Goal: Task Accomplishment & Management: Manage account settings

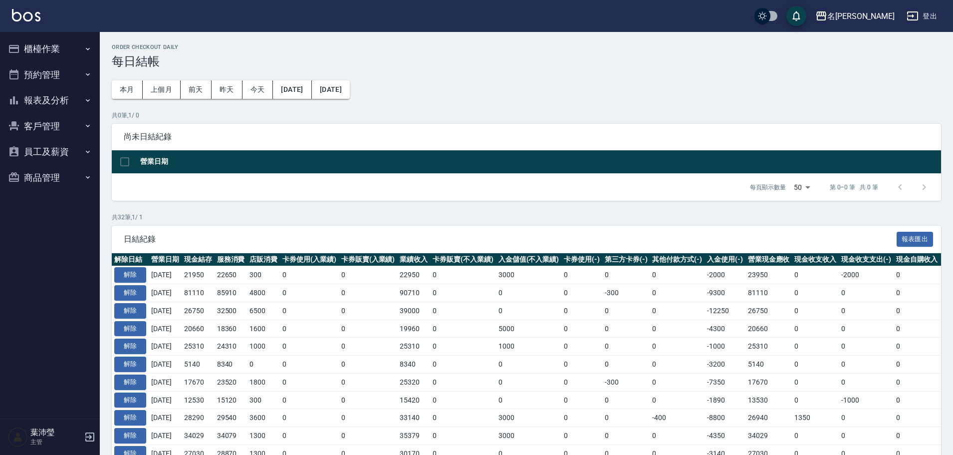
click at [68, 49] on button "櫃檯作業" at bounding box center [50, 49] width 92 height 26
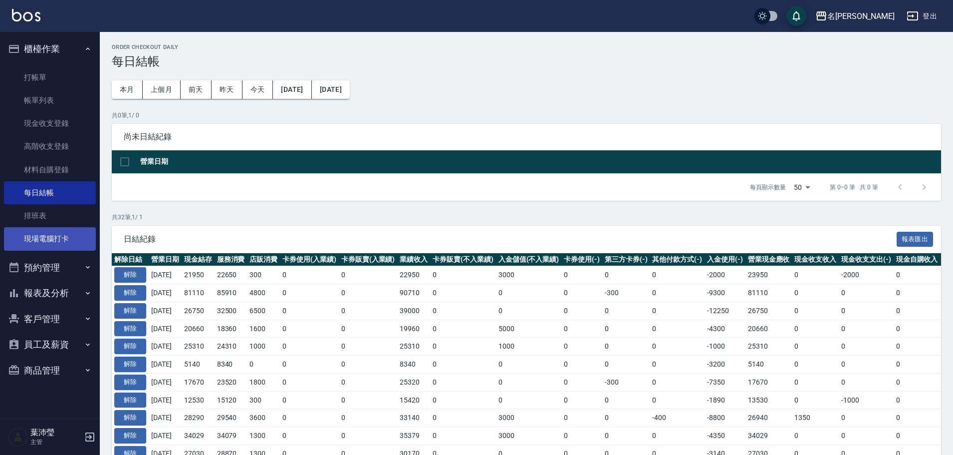
click at [62, 229] on link "現場電腦打卡" at bounding box center [50, 238] width 92 height 23
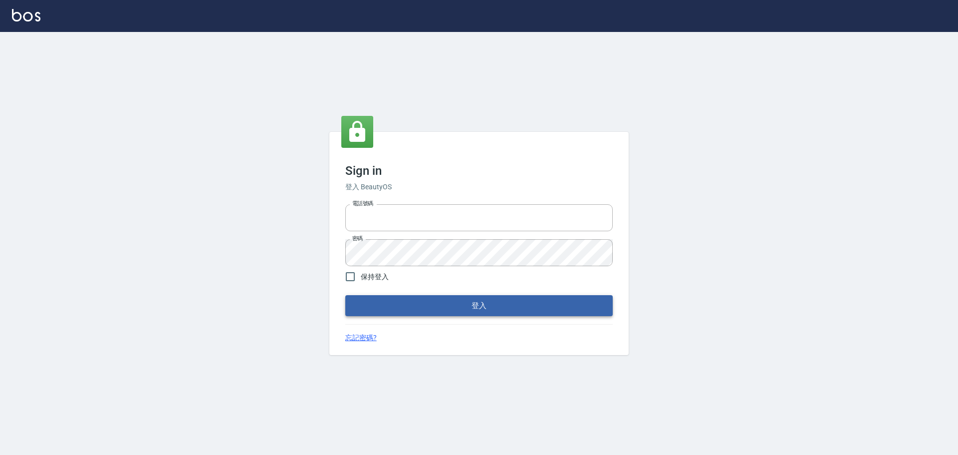
type input "0975350191"
click at [493, 305] on button "登入" at bounding box center [479, 305] width 268 height 21
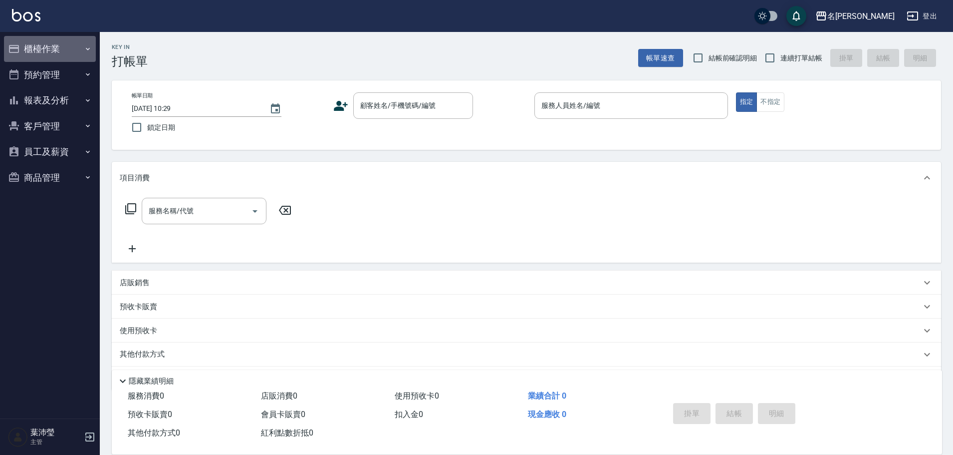
click at [27, 49] on button "櫃檯作業" at bounding box center [50, 49] width 92 height 26
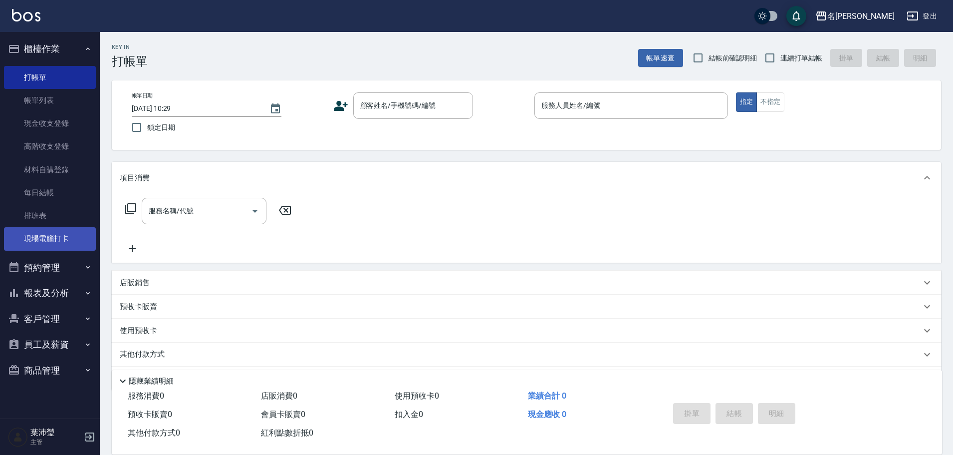
click at [44, 230] on link "現場電腦打卡" at bounding box center [50, 238] width 92 height 23
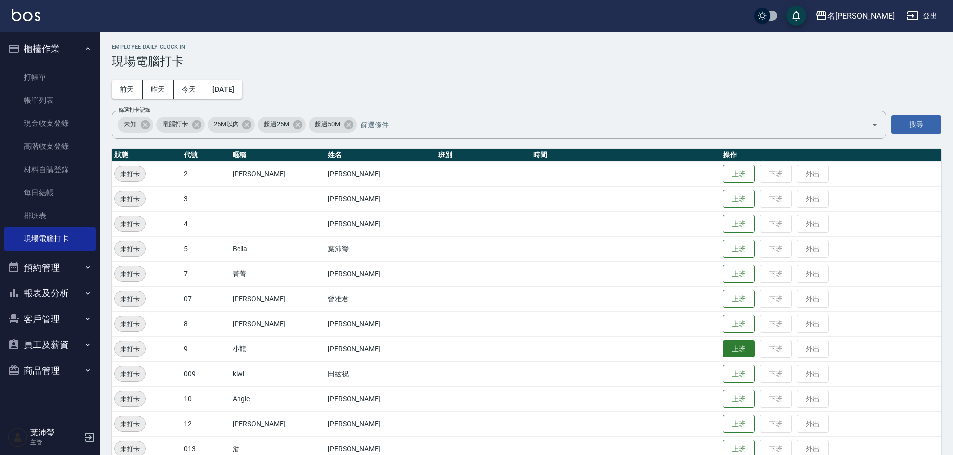
click at [734, 351] on button "上班" at bounding box center [739, 348] width 32 height 17
click at [725, 243] on button "上班" at bounding box center [739, 248] width 32 height 17
click at [763, 265] on td "上班 下班 外出" at bounding box center [831, 273] width 221 height 25
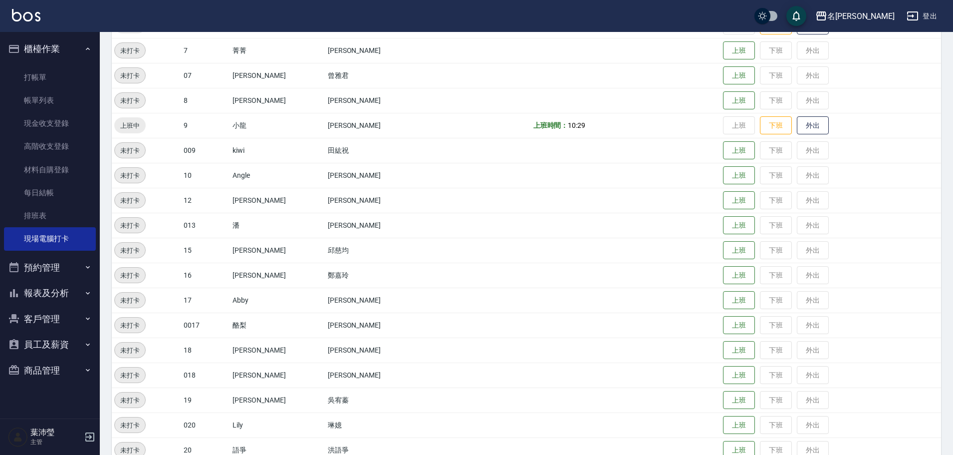
scroll to position [225, 0]
click at [723, 203] on button "上班" at bounding box center [739, 198] width 32 height 17
click at [65, 103] on link "帳單列表" at bounding box center [50, 100] width 92 height 23
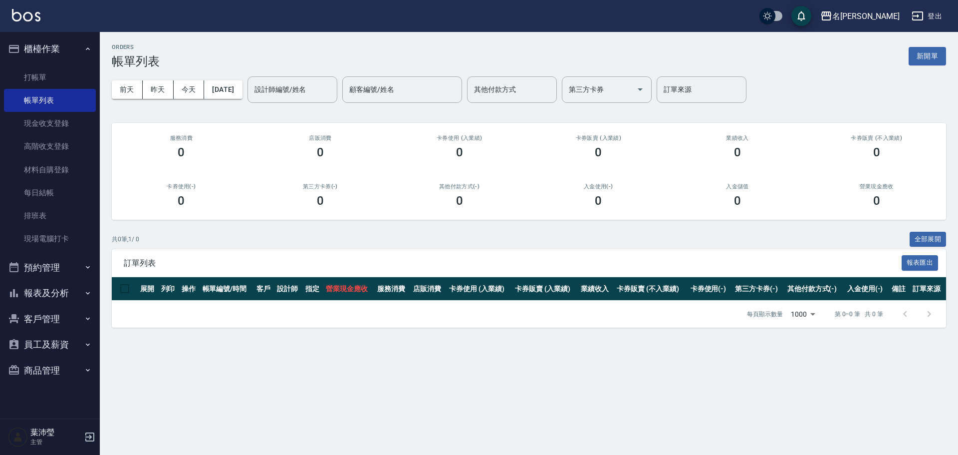
click at [59, 272] on button "預約管理" at bounding box center [50, 268] width 92 height 26
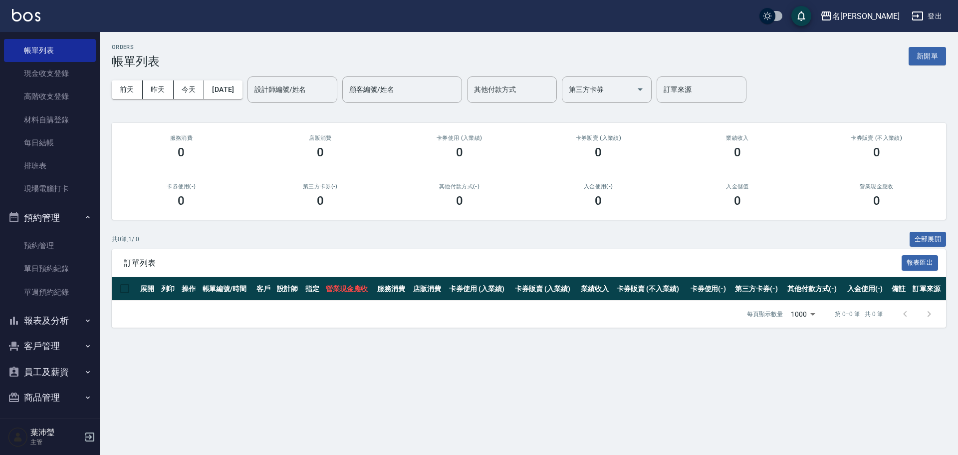
scroll to position [54, 0]
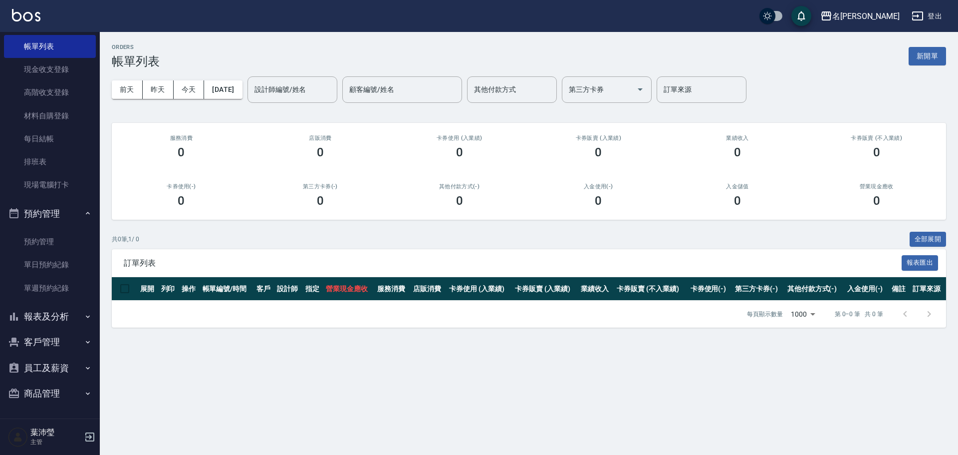
click at [34, 317] on button "報表及分析" at bounding box center [50, 317] width 92 height 26
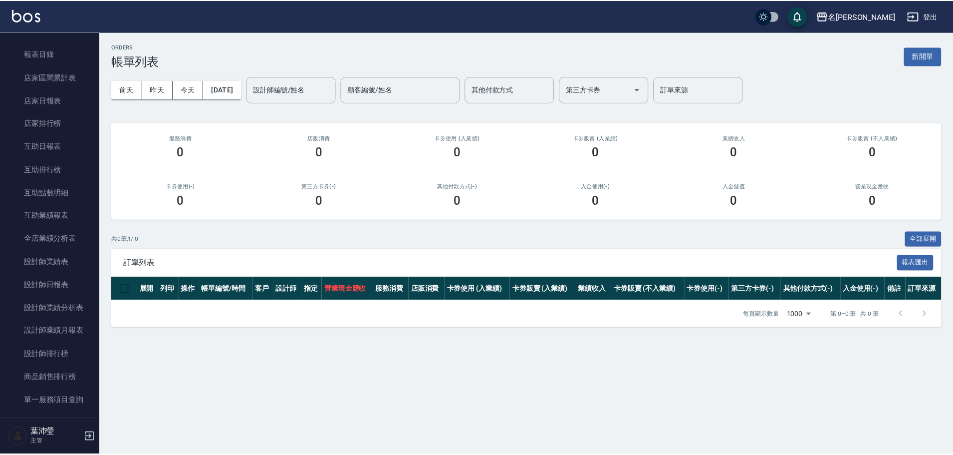
scroll to position [361, 0]
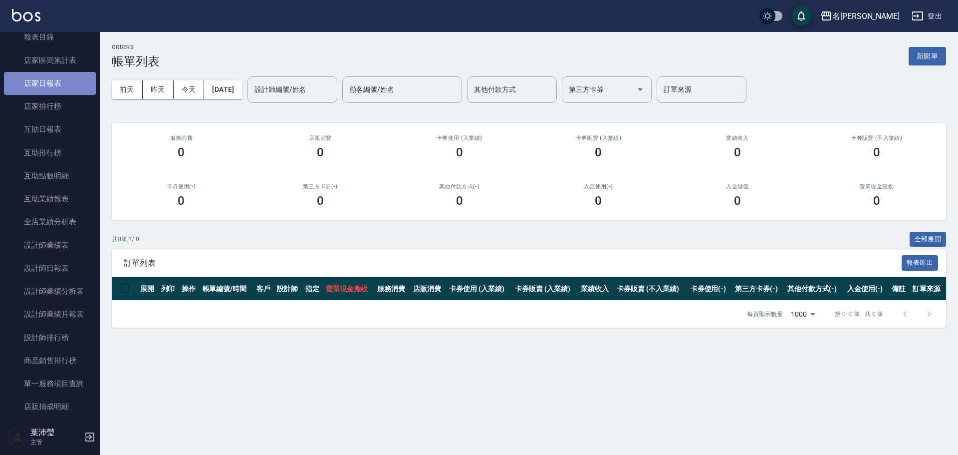
click at [69, 77] on link "店家日報表" at bounding box center [50, 83] width 92 height 23
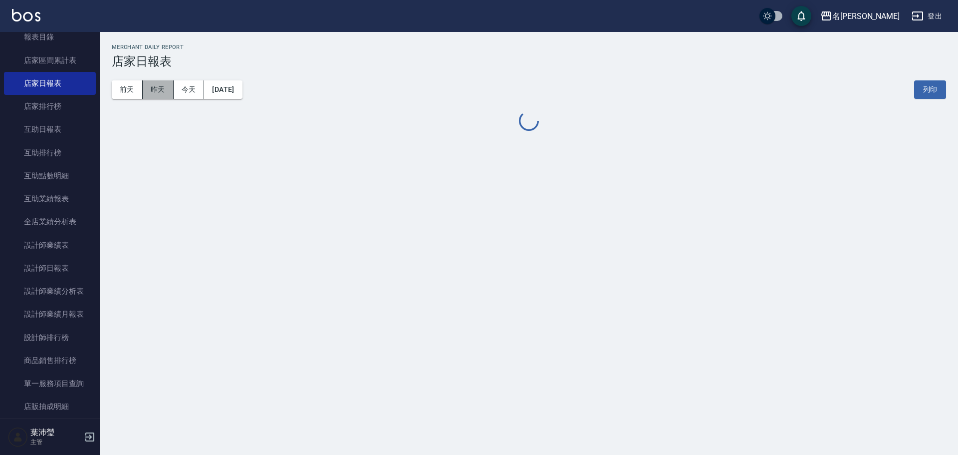
click at [154, 98] on button "昨天" at bounding box center [158, 89] width 31 height 18
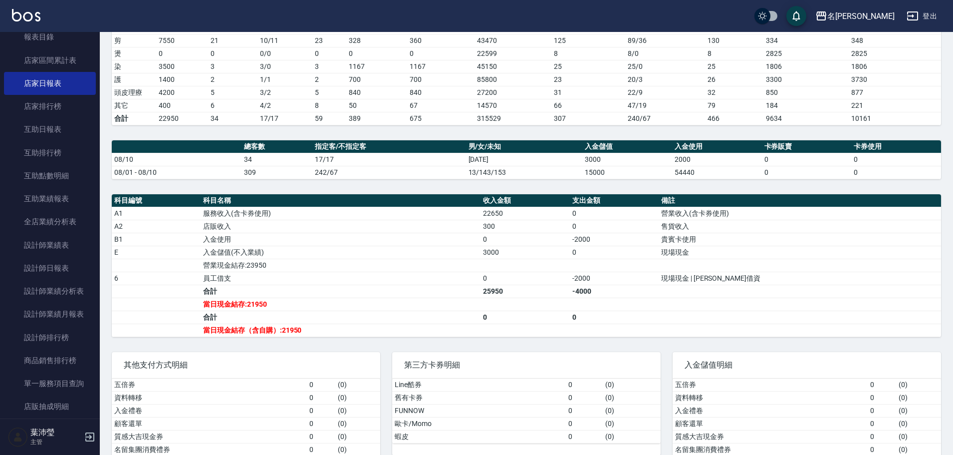
scroll to position [177, 0]
